Goal: Information Seeking & Learning: Learn about a topic

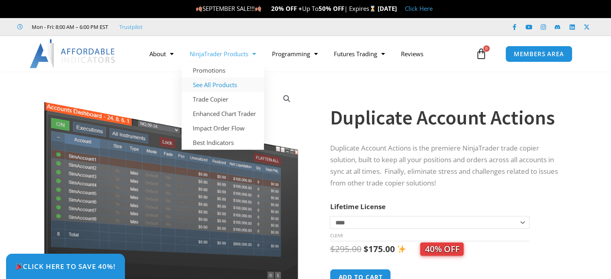
click at [223, 84] on link "See All Products" at bounding box center [223, 85] width 82 height 14
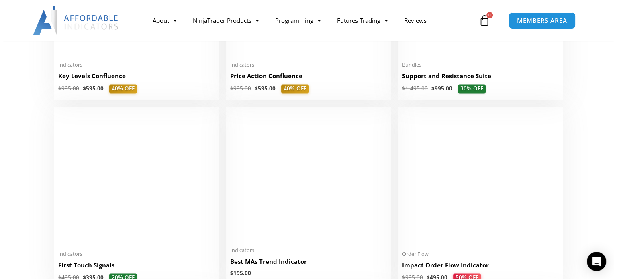
scroll to position [1245, 0]
